Goal: Check status: Check status

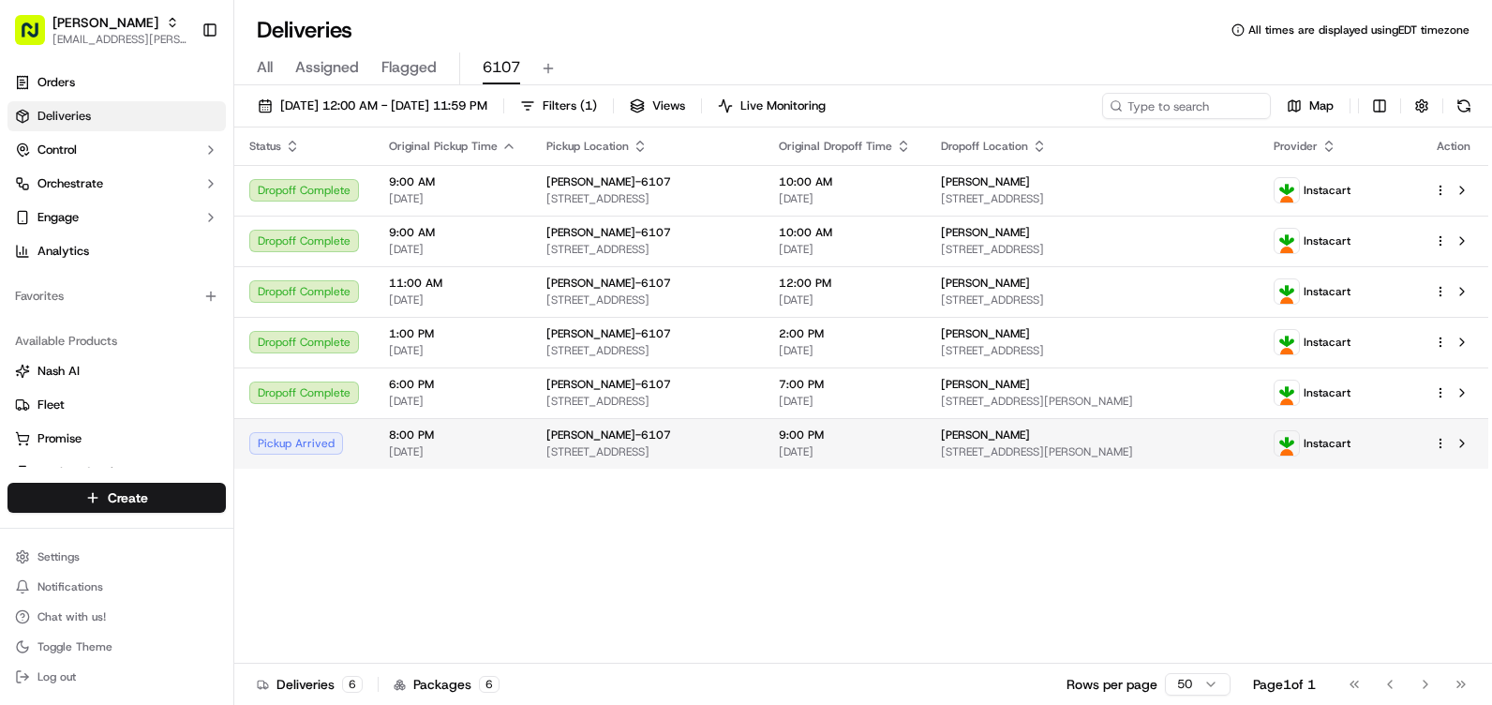
click at [625, 443] on div "[PERSON_NAME]-6107 [STREET_ADDRESS]" at bounding box center [647, 443] width 202 height 32
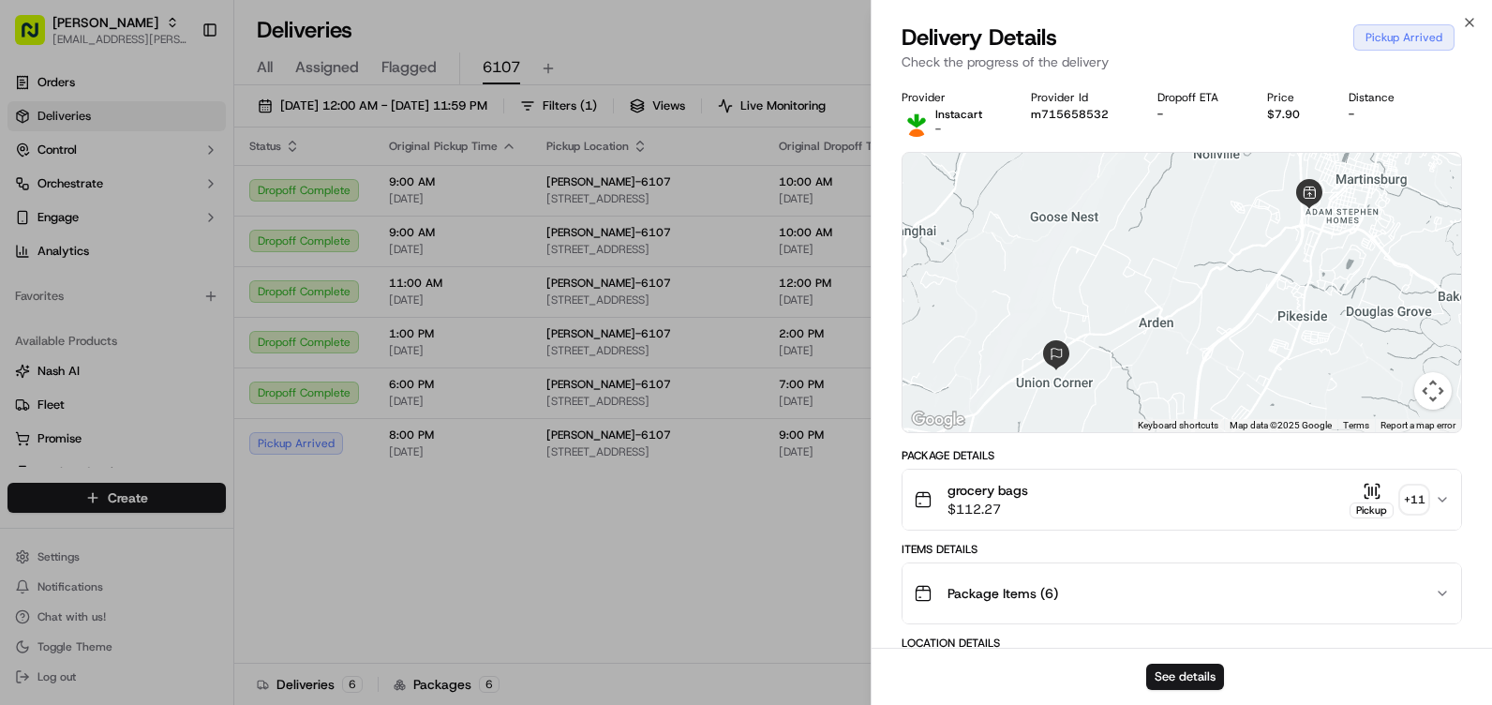
click at [1401, 38] on div "Pickup Arrived" at bounding box center [1403, 37] width 101 height 26
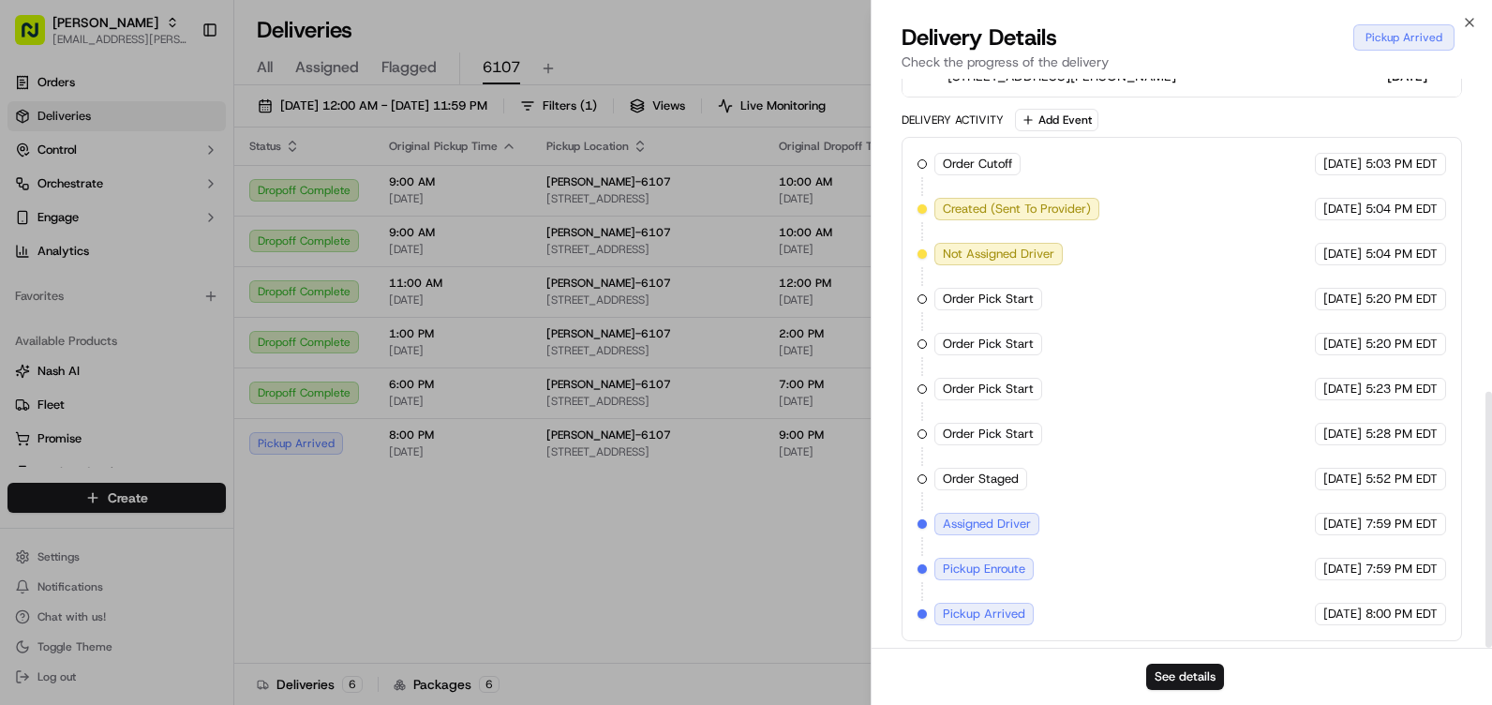
scroll to position [695, 0]
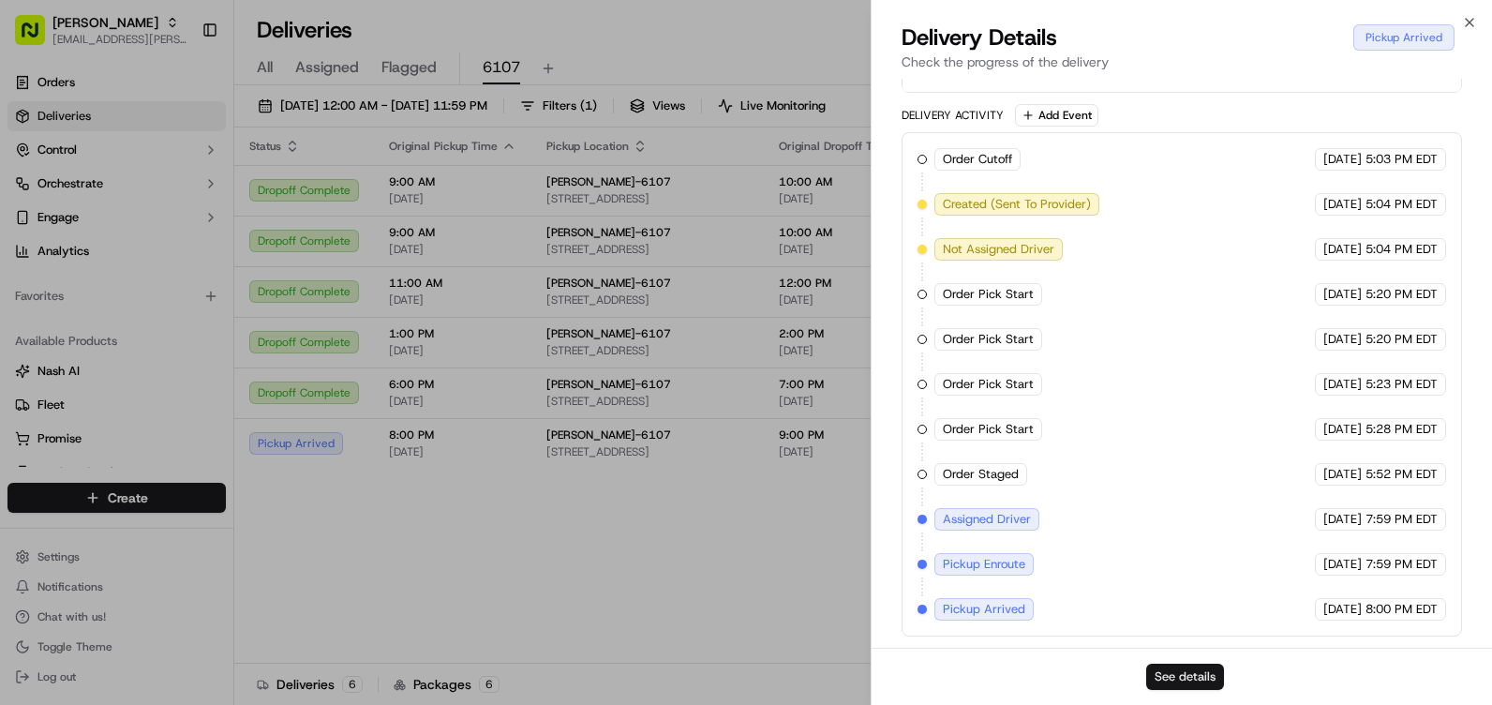
click at [1193, 680] on button "See details" at bounding box center [1185, 677] width 78 height 26
click at [1466, 25] on icon "button" at bounding box center [1469, 22] width 15 height 15
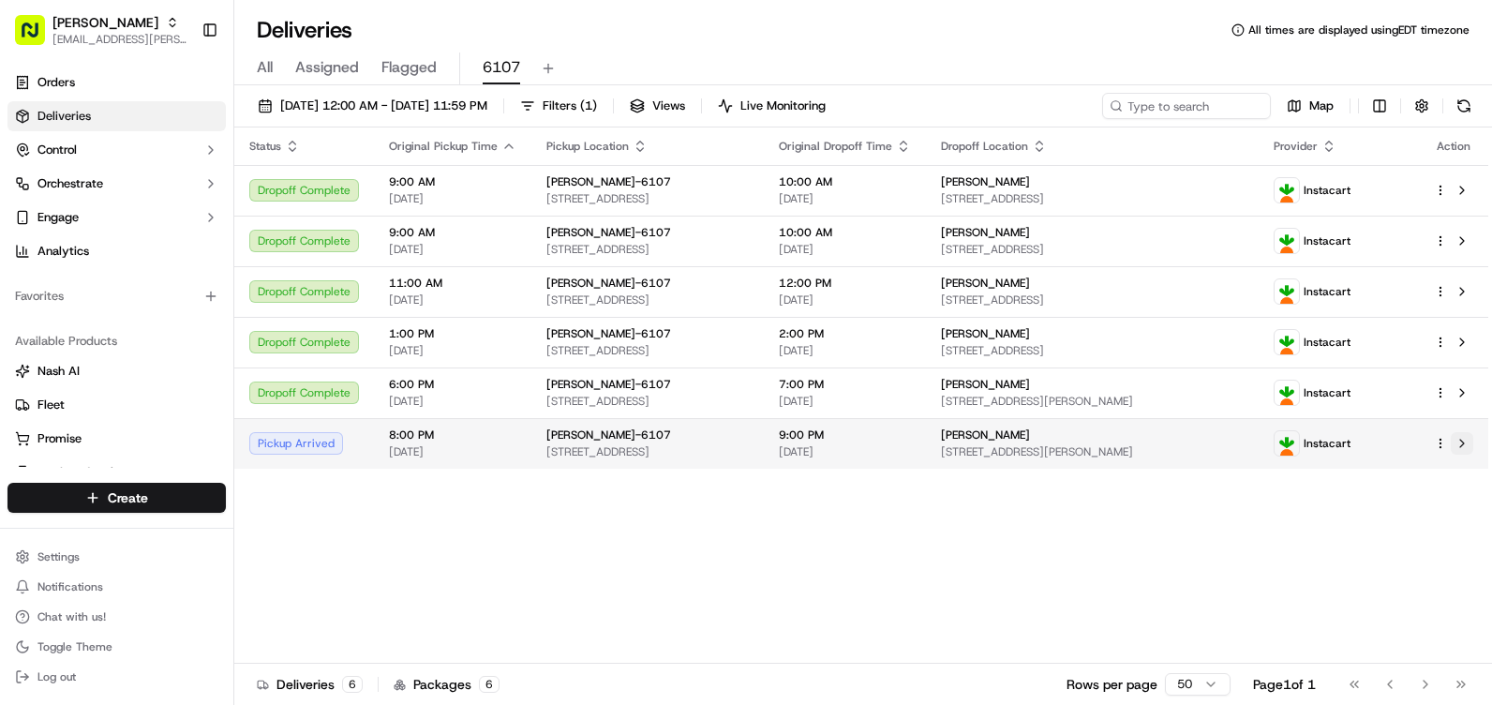
click at [1469, 441] on button at bounding box center [1462, 443] width 22 height 22
click at [1443, 451] on div at bounding box center [1453, 443] width 39 height 22
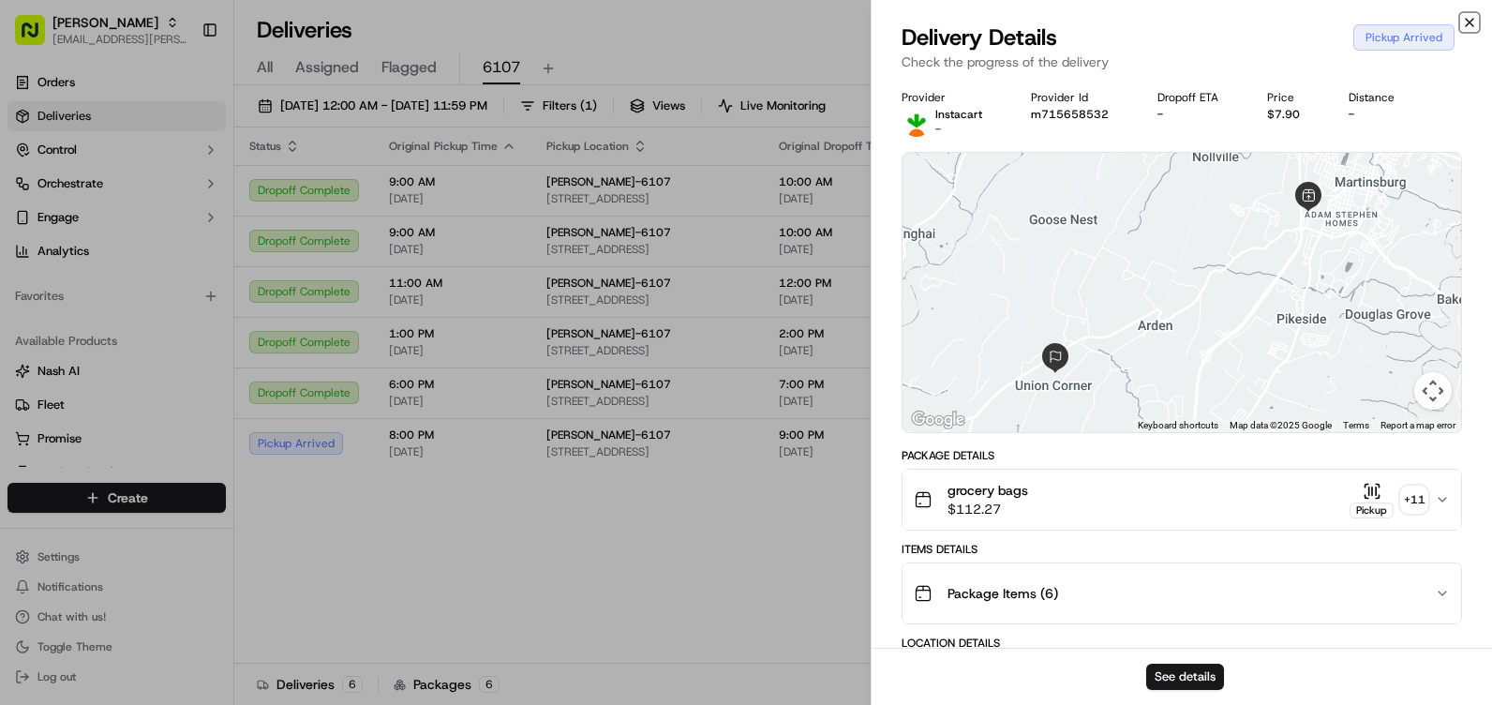
drag, startPoint x: 1470, startPoint y: 22, endPoint x: 1442, endPoint y: 48, distance: 37.8
click at [1471, 22] on icon "button" at bounding box center [1469, 22] width 15 height 15
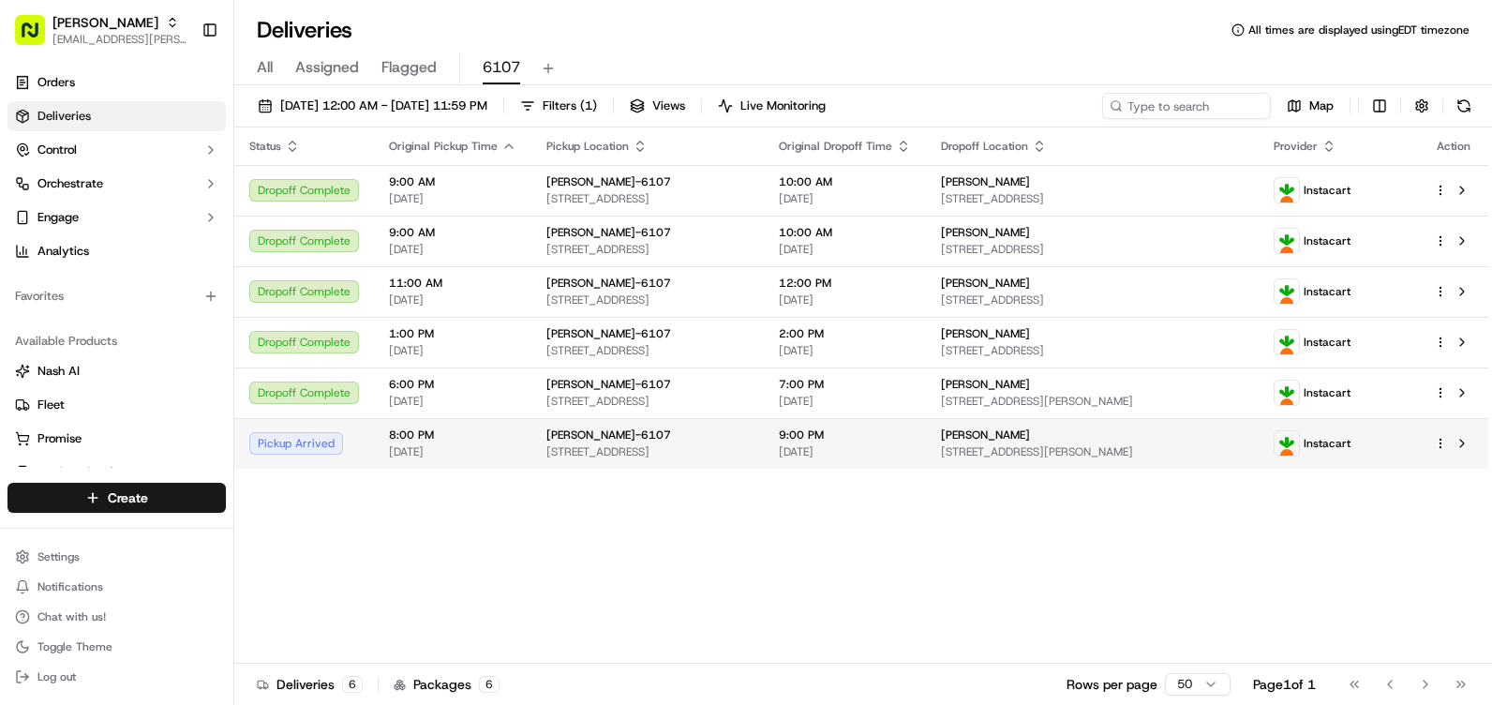
click at [1000, 444] on span "[STREET_ADDRESS][PERSON_NAME]" at bounding box center [1093, 451] width 304 height 15
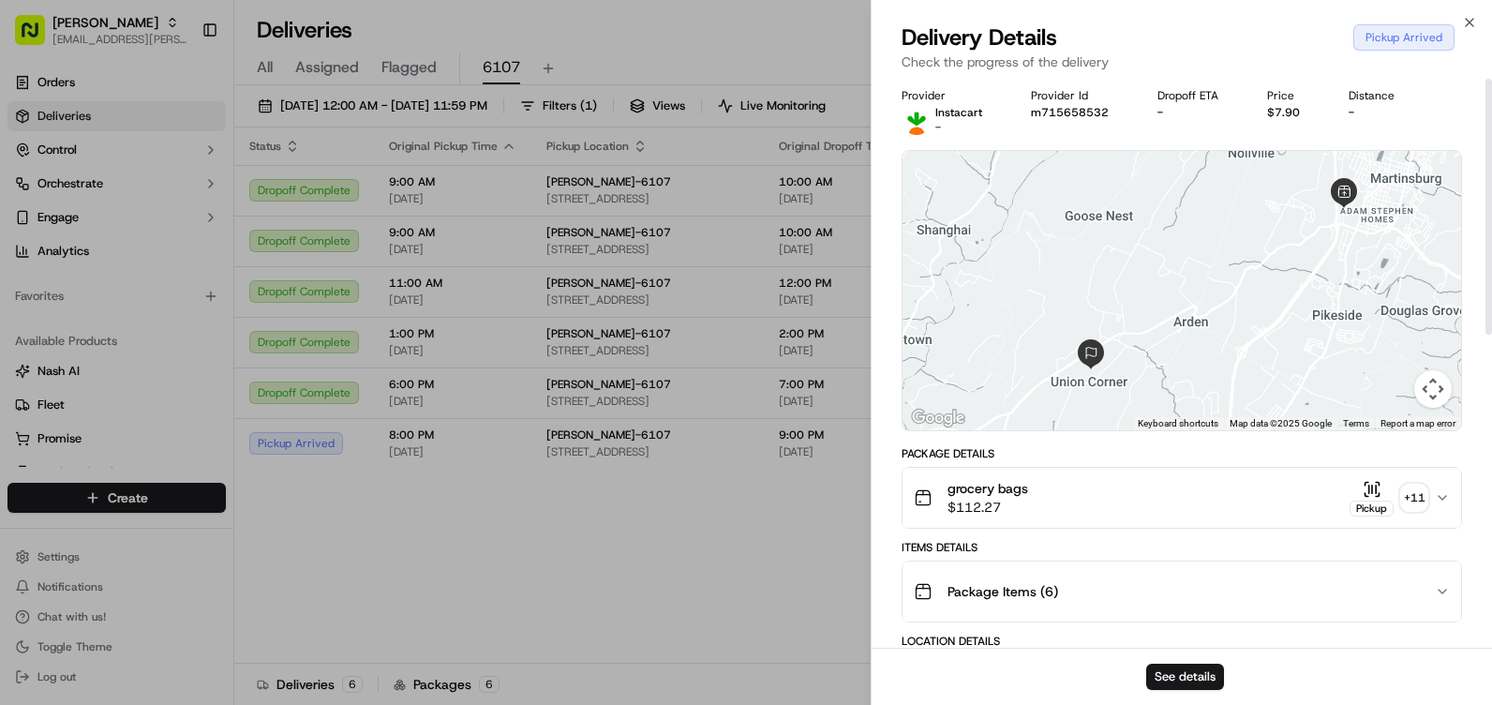
scroll to position [0, 0]
click at [1470, 23] on icon "button" at bounding box center [1469, 22] width 15 height 15
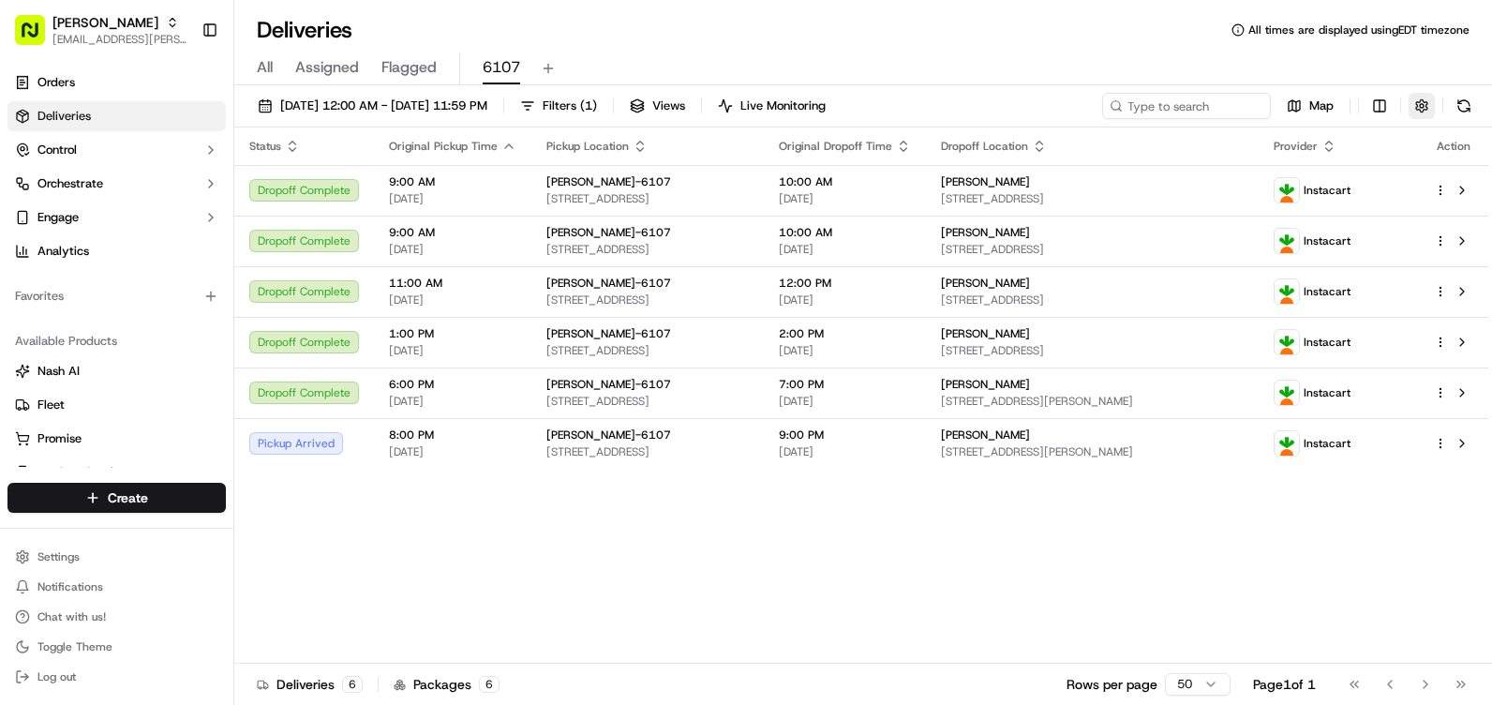
click at [1428, 110] on button "button" at bounding box center [1422, 106] width 26 height 26
click at [1472, 110] on button at bounding box center [1464, 106] width 26 height 26
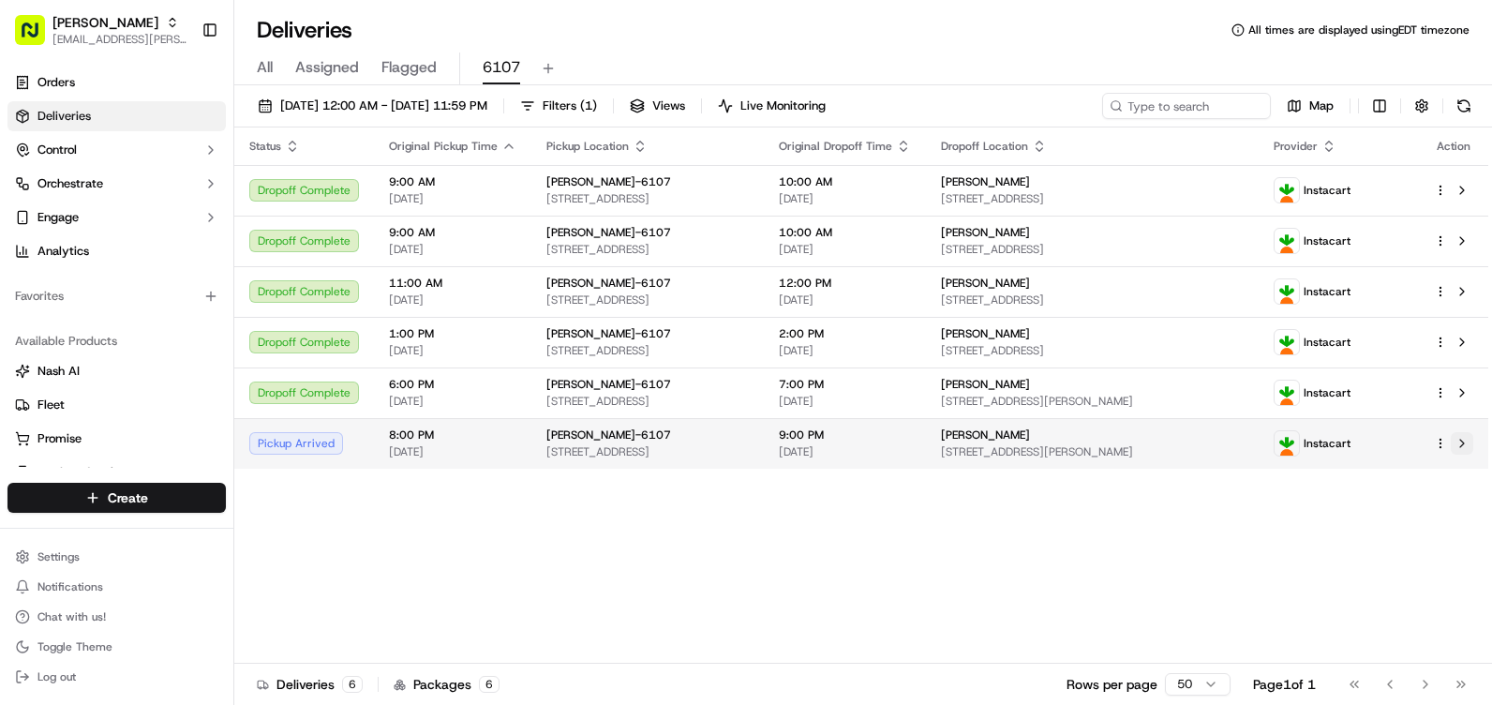
click at [1466, 438] on button at bounding box center [1462, 443] width 22 height 22
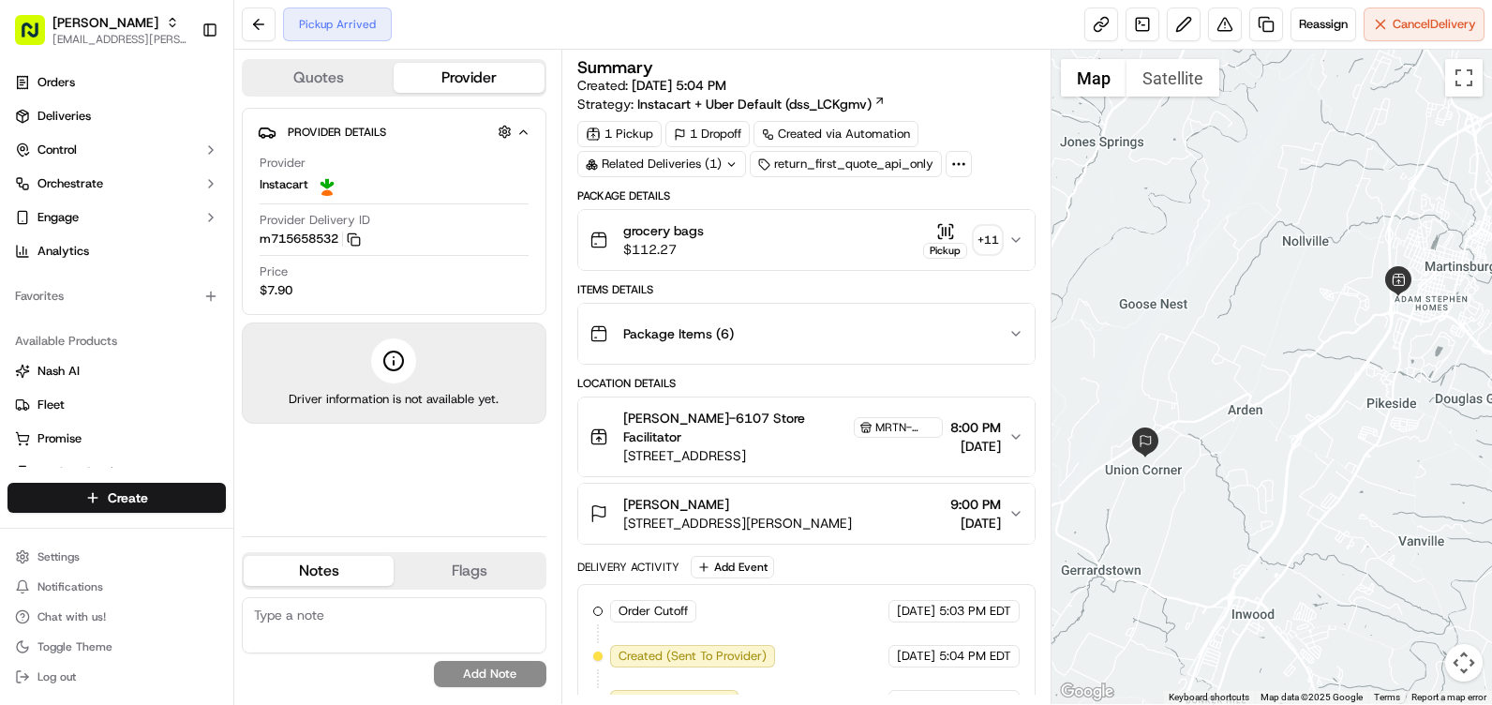
click at [364, 67] on button "Quotes" at bounding box center [319, 78] width 150 height 30
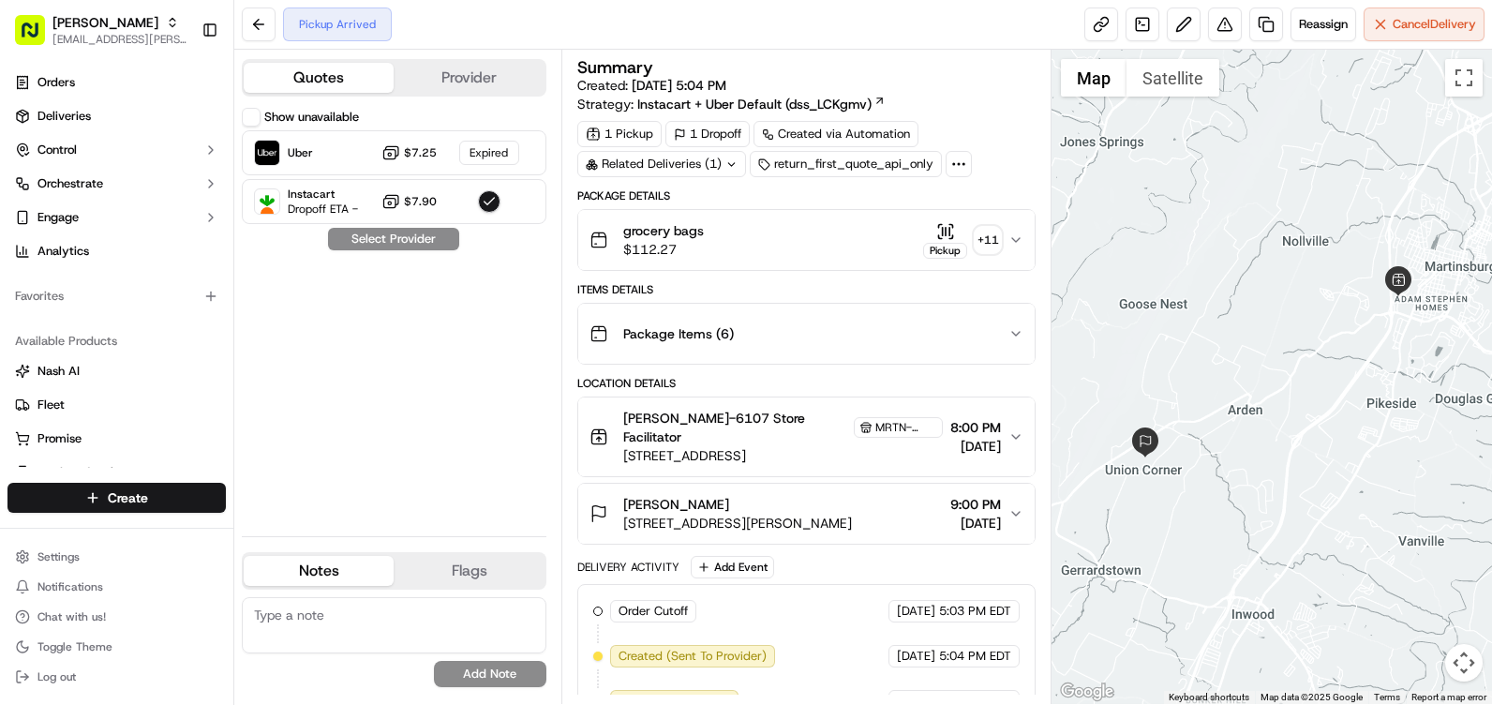
click at [450, 67] on button "Provider" at bounding box center [469, 78] width 150 height 30
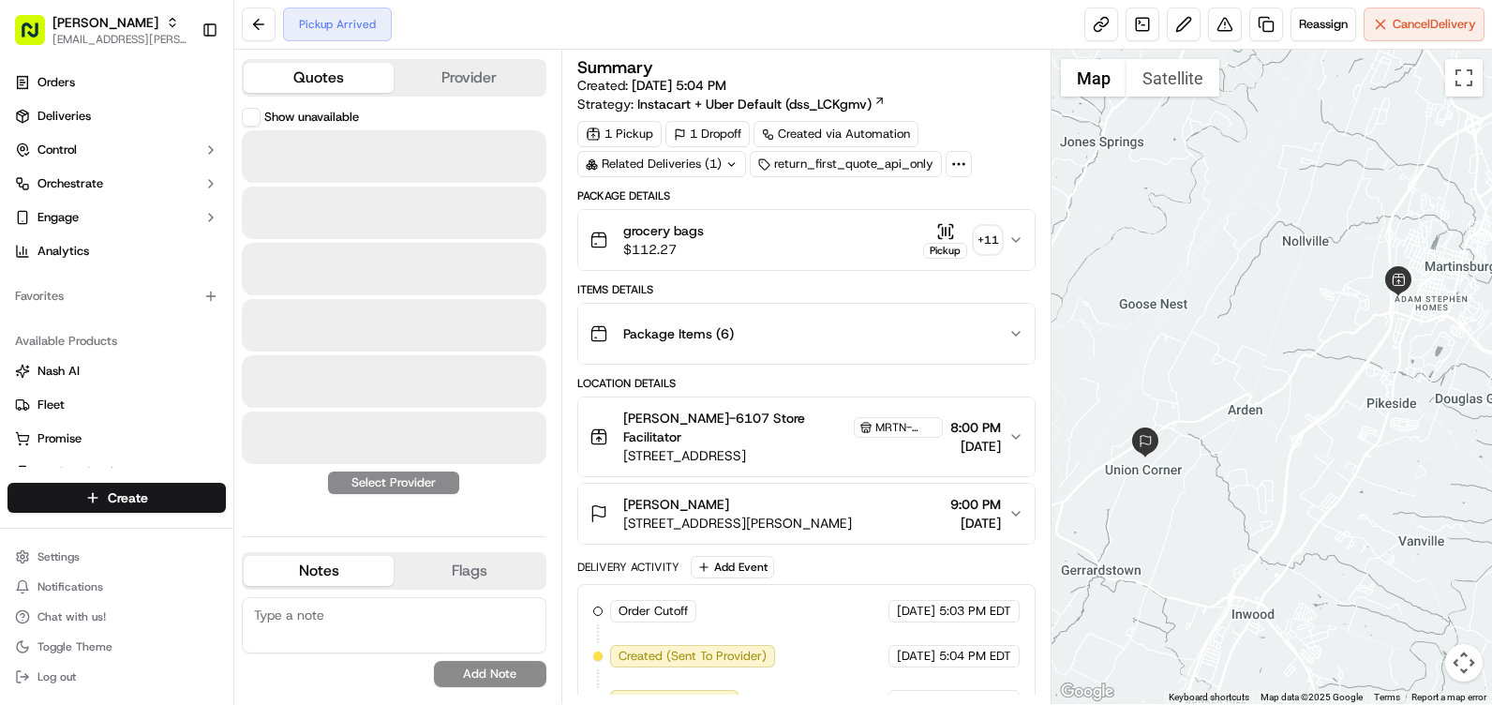
click at [346, 70] on button "Quotes" at bounding box center [319, 78] width 150 height 30
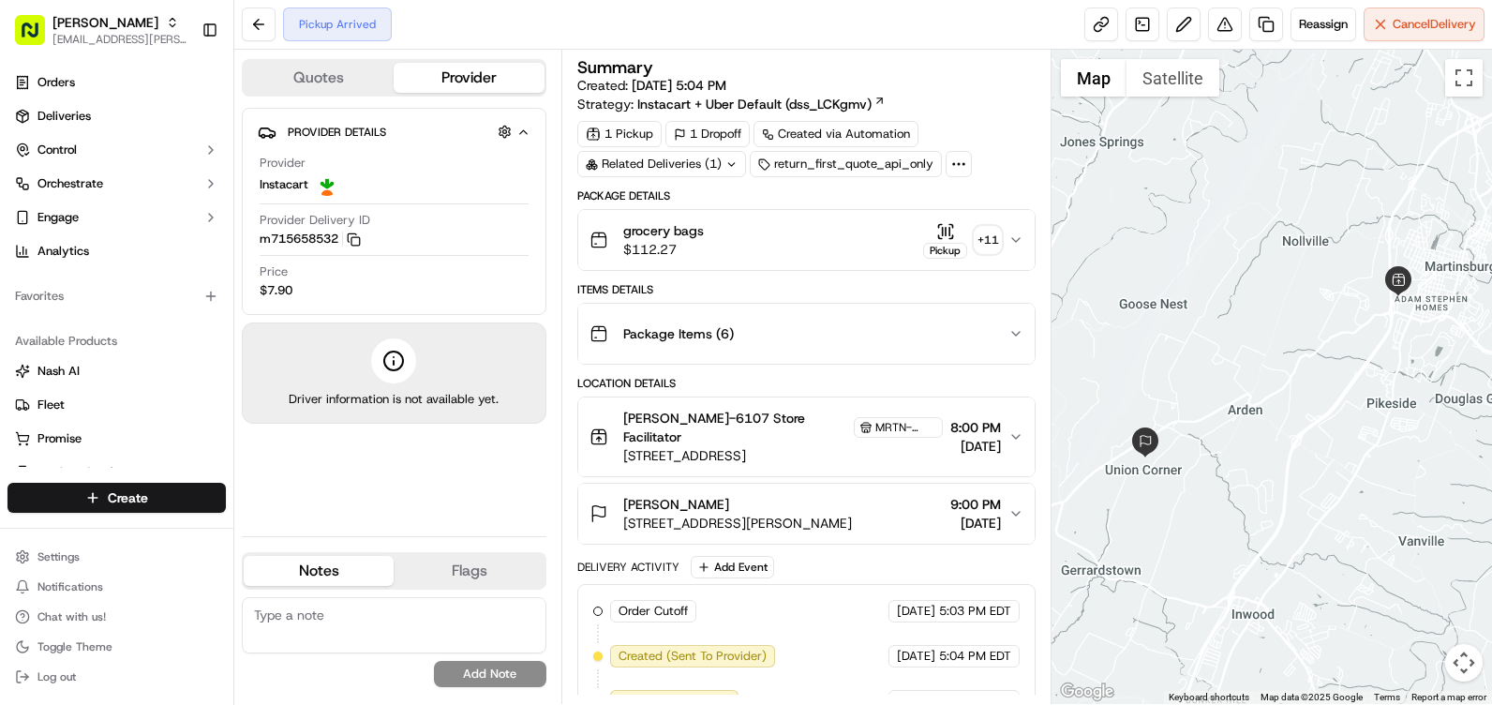
click at [447, 71] on button "Provider" at bounding box center [469, 78] width 150 height 30
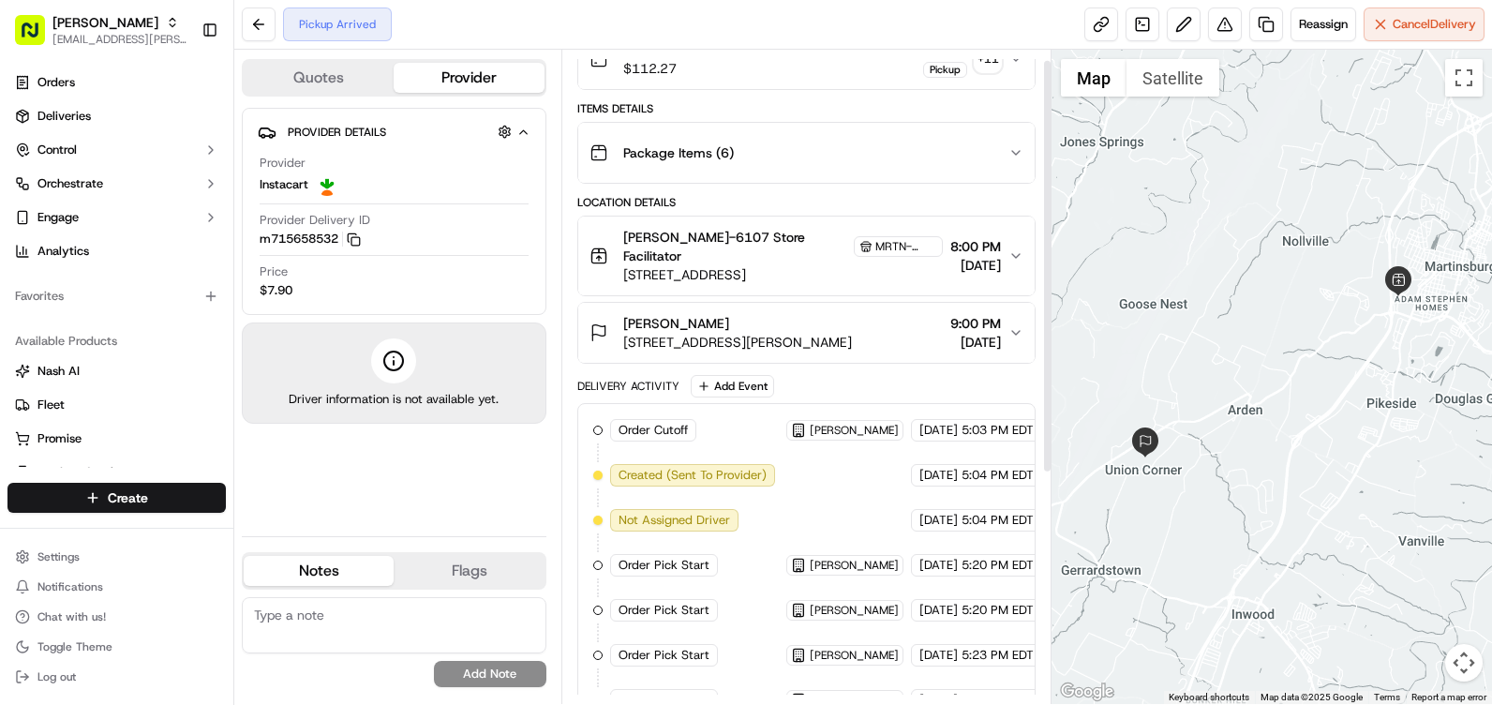
scroll to position [377, 0]
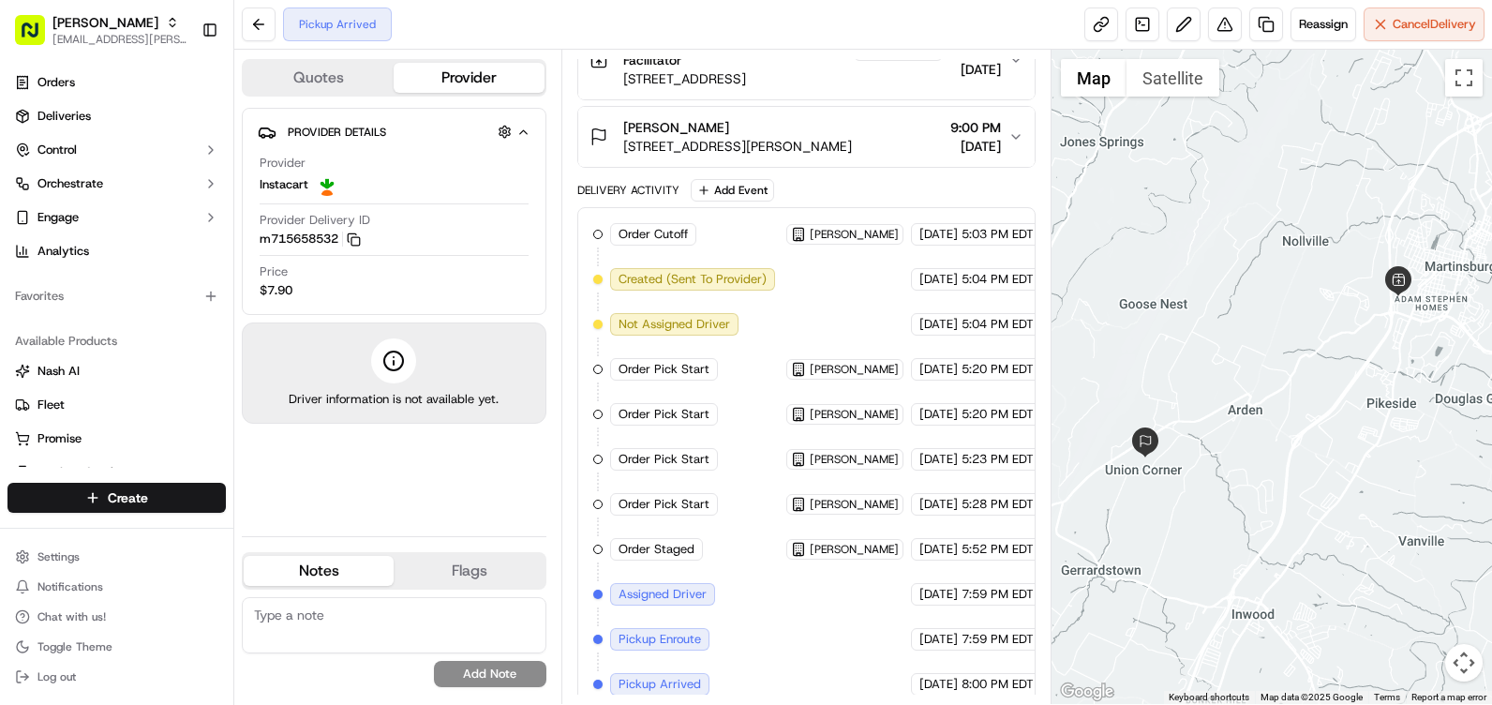
click at [398, 375] on div at bounding box center [393, 360] width 45 height 45
click at [357, 81] on button "Quotes" at bounding box center [319, 78] width 150 height 30
click at [411, 74] on button "Provider" at bounding box center [469, 78] width 150 height 30
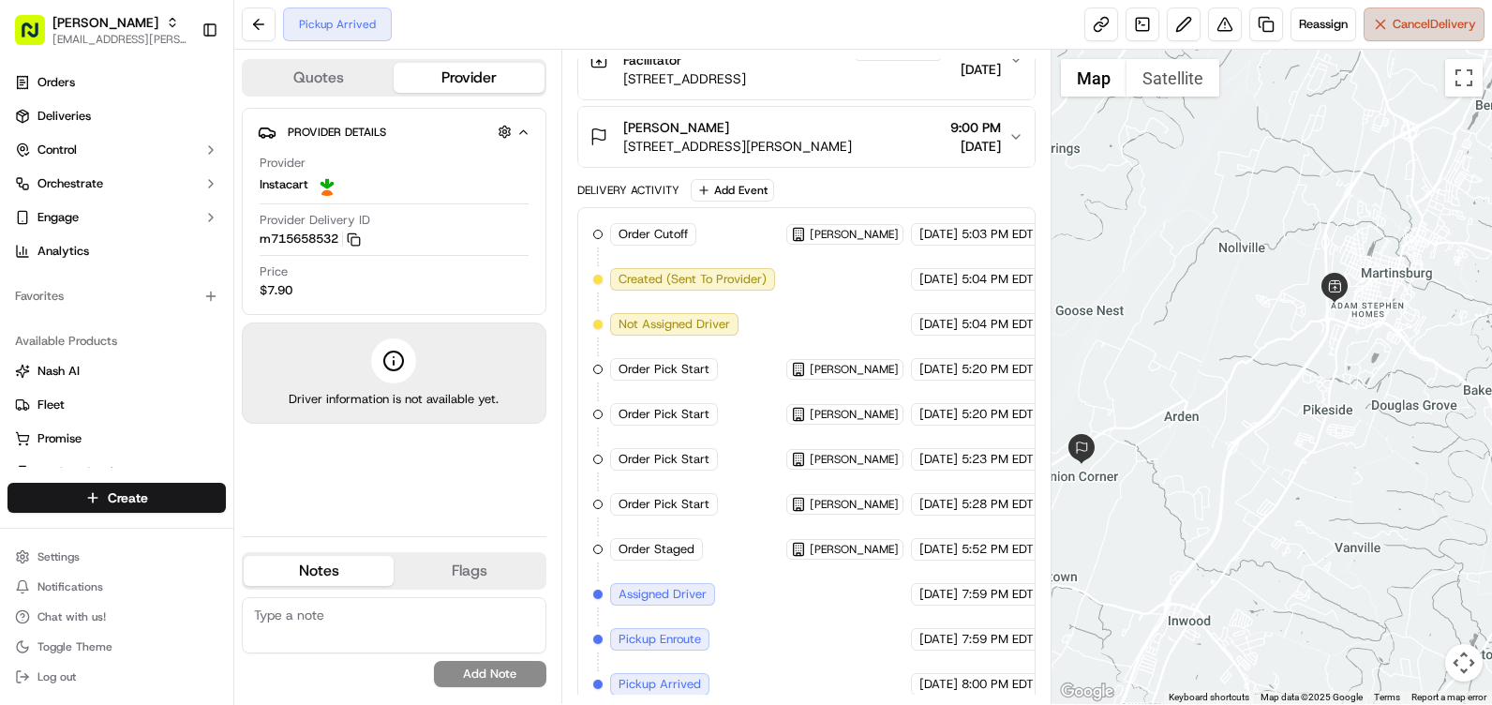
click at [1367, 28] on button "Cancel Delivery" at bounding box center [1424, 24] width 121 height 34
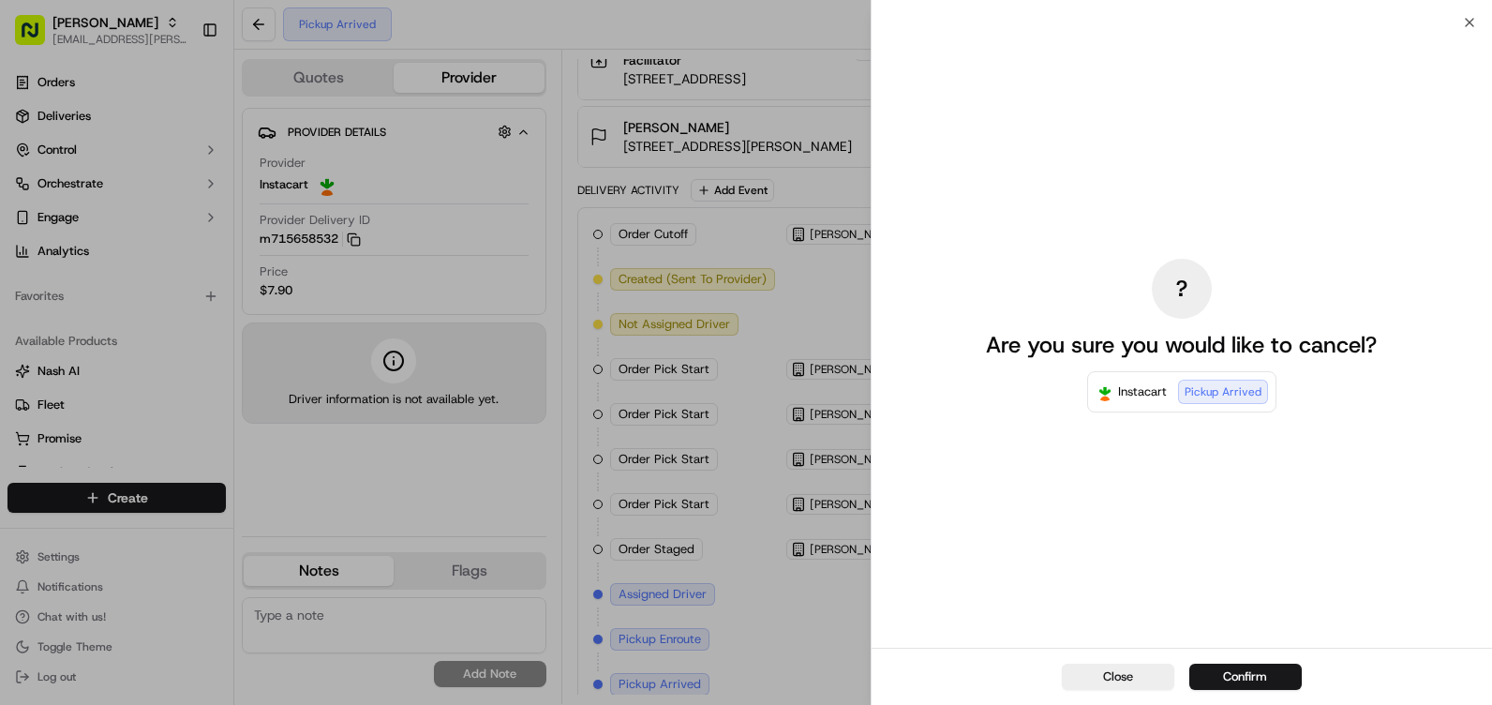
click at [1466, 33] on div "? Are you sure you would like to cancel? Instacart Pickup Arrived" at bounding box center [1182, 334] width 621 height 625
click at [1473, 22] on div "? Are you sure you would like to cancel? Instacart Pickup Arrived" at bounding box center [1182, 334] width 621 height 625
click at [1135, 665] on div "Close Confirm" at bounding box center [1182, 676] width 621 height 57
click at [1133, 672] on button "Close" at bounding box center [1118, 677] width 112 height 26
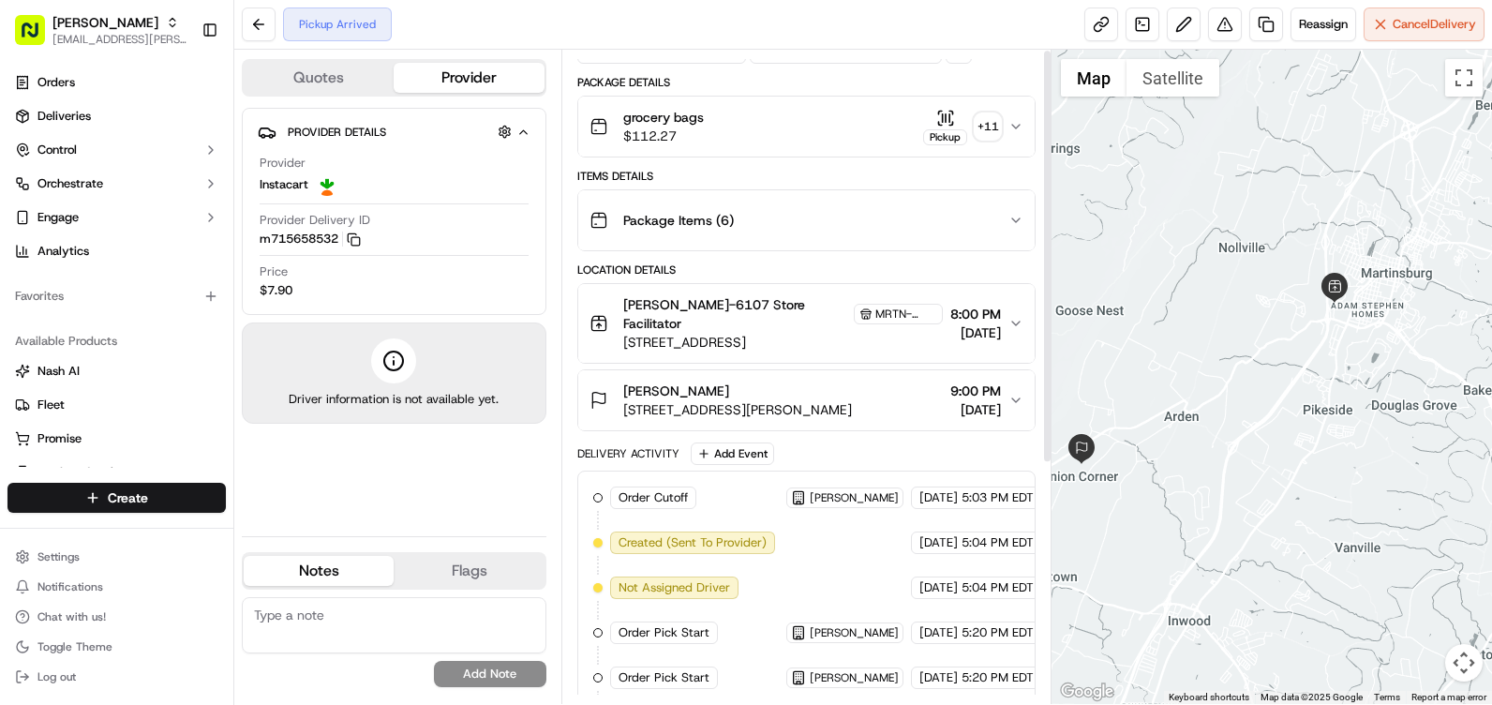
scroll to position [2, 0]
